Goal: Find specific page/section: Find specific page/section

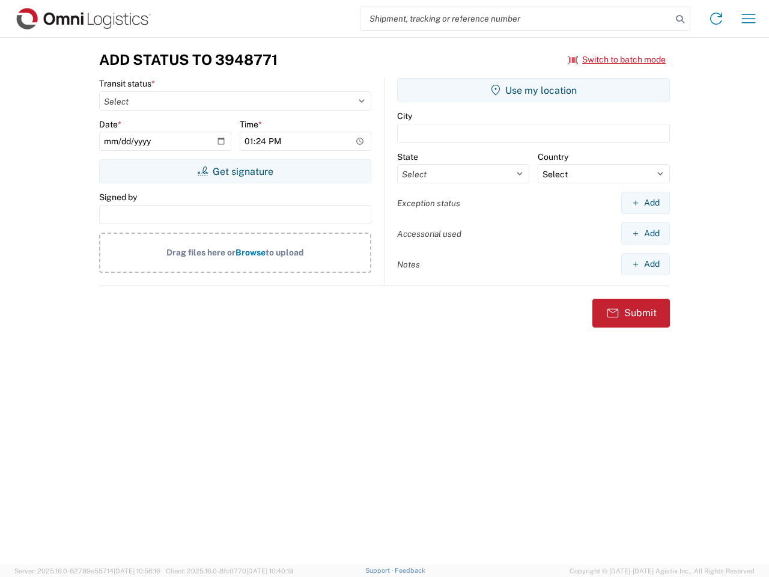
click at [516, 19] on input "search" at bounding box center [516, 18] width 311 height 23
click at [680, 19] on icon at bounding box center [680, 19] width 17 height 17
click at [717, 19] on icon at bounding box center [716, 18] width 19 height 19
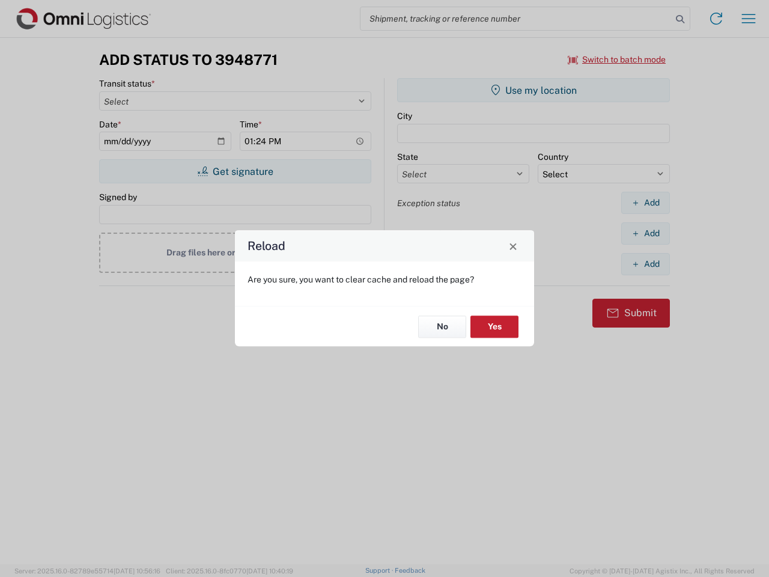
click at [749, 19] on div "Reload Are you sure, you want to clear cache and reload the page? No Yes" at bounding box center [384, 288] width 769 height 577
click at [617, 60] on div "Reload Are you sure, you want to clear cache and reload the page? No Yes" at bounding box center [384, 288] width 769 height 577
click at [235, 171] on div "Reload Are you sure, you want to clear cache and reload the page? No Yes" at bounding box center [384, 288] width 769 height 577
click at [534, 90] on div "Reload Are you sure, you want to clear cache and reload the page? No Yes" at bounding box center [384, 288] width 769 height 577
click at [646, 203] on div "Reload Are you sure, you want to clear cache and reload the page? No Yes" at bounding box center [384, 288] width 769 height 577
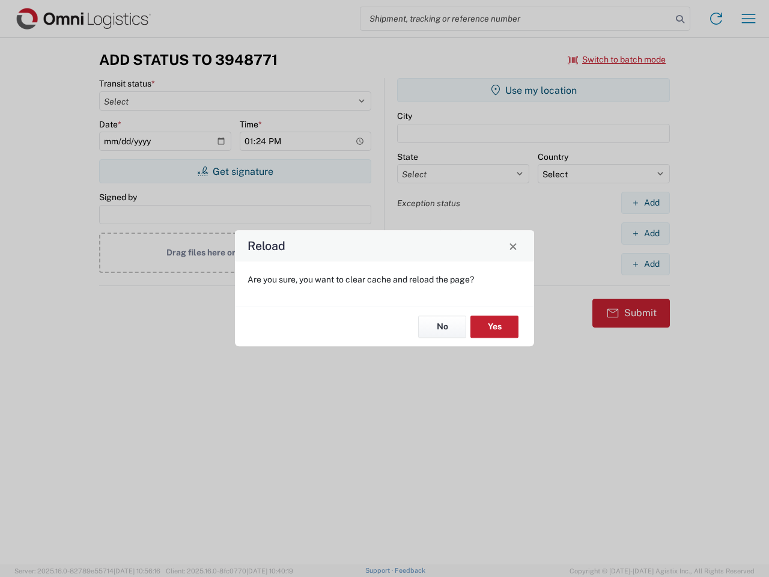
click at [646, 233] on div "Reload Are you sure, you want to clear cache and reload the page? No Yes" at bounding box center [384, 288] width 769 height 577
click at [646, 264] on div "Reload Are you sure, you want to clear cache and reload the page? No Yes" at bounding box center [384, 288] width 769 height 577
